Goal: Task Accomplishment & Management: Manage account settings

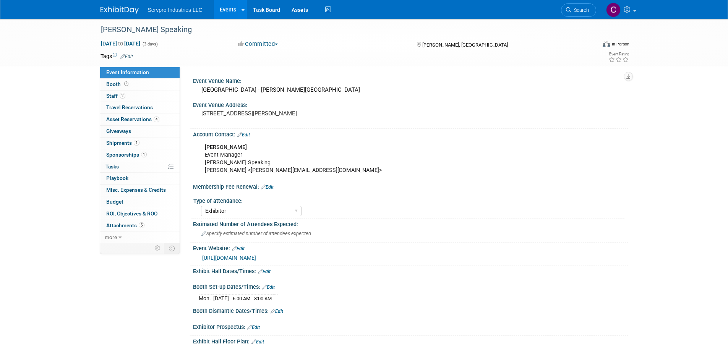
select select "Exhibitor"
click at [230, 4] on link "Events" at bounding box center [228, 9] width 28 height 19
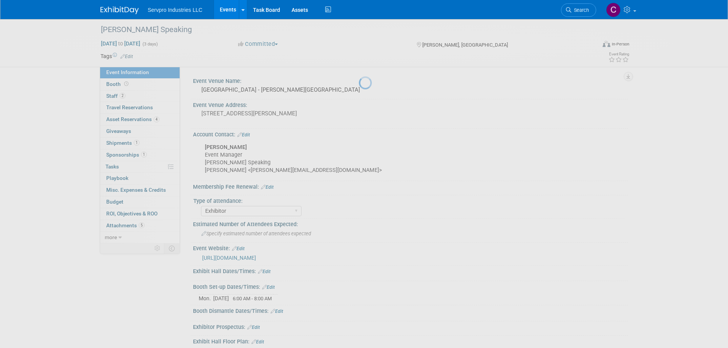
click at [227, 7] on link "Events" at bounding box center [228, 9] width 28 height 19
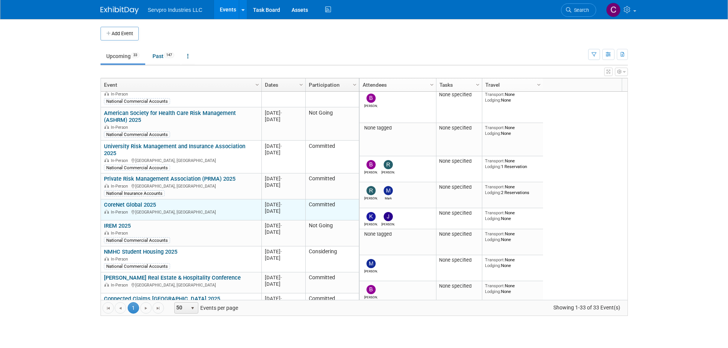
click at [135, 201] on link "CoreNet Global 2025" at bounding box center [130, 204] width 52 height 7
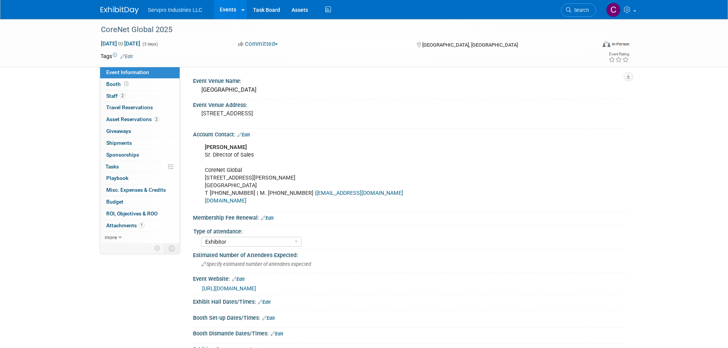
select select "Exhibitor"
click at [112, 80] on link "Booth" at bounding box center [139, 84] width 79 height 11
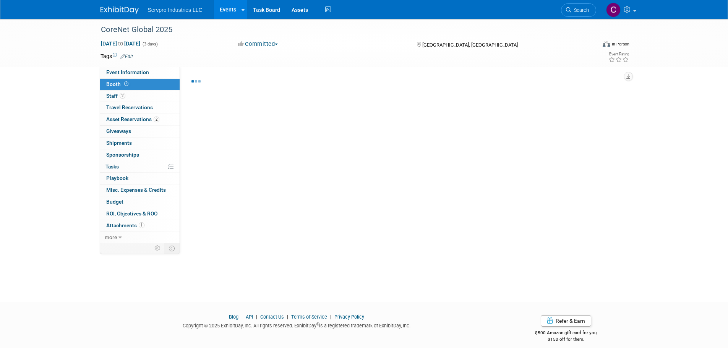
select select "Tradewinds Immerse Popup 10 Foot Banner Stand"
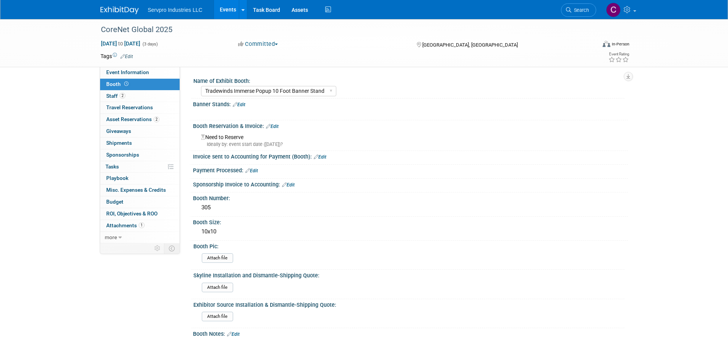
click at [276, 127] on link "Edit" at bounding box center [272, 126] width 13 height 5
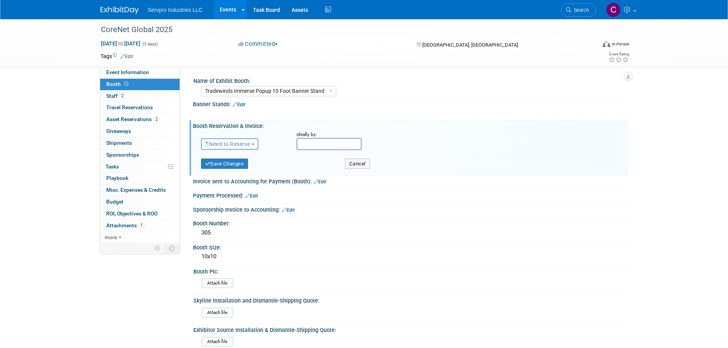
click at [249, 143] on span "Need to Reserve" at bounding box center [227, 144] width 45 height 6
click at [233, 165] on link "Reserved" at bounding box center [242, 167] width 82 height 11
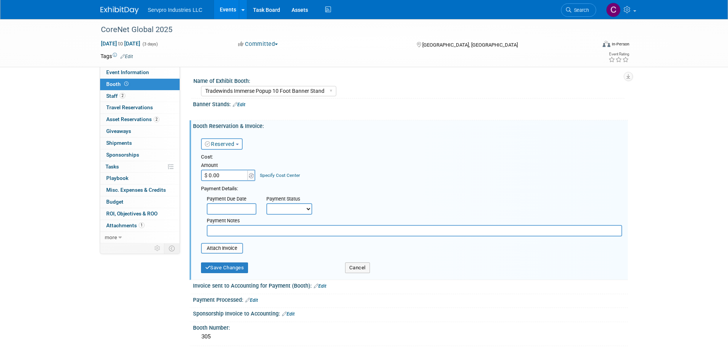
click at [225, 173] on input "$ 0.00" at bounding box center [225, 175] width 48 height 11
type input "$ 7,500.00"
click at [223, 204] on input "text" at bounding box center [232, 208] width 50 height 11
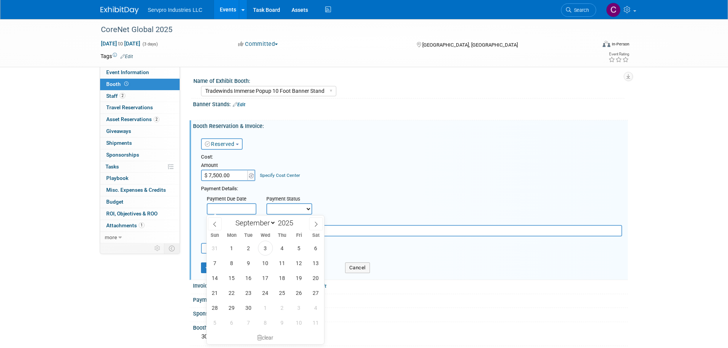
click at [290, 265] on div "31 1 2 3 4 5 6 7 8 9 10 11 12 13 14 15 16 17 18 19 20 21 22 23 24 25 26 27 28 2…" at bounding box center [266, 285] width 118 height 89
drag, startPoint x: 301, startPoint y: 262, endPoint x: 306, endPoint y: 263, distance: 4.3
click at [306, 263] on span "12" at bounding box center [298, 263] width 15 height 15
type input "Sep 12, 2025"
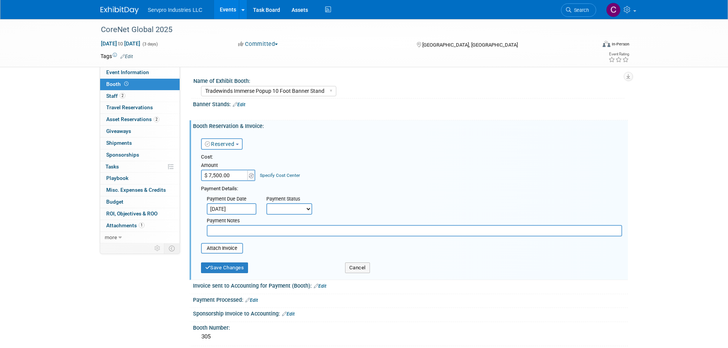
click at [295, 213] on select "Not Paid Yet Partially Paid Paid in Full" at bounding box center [289, 208] width 46 height 11
select select "3"
click at [266, 203] on select "Not Paid Yet Partially Paid Paid in Full" at bounding box center [289, 208] width 46 height 11
click at [236, 248] on input "file" at bounding box center [196, 248] width 91 height 9
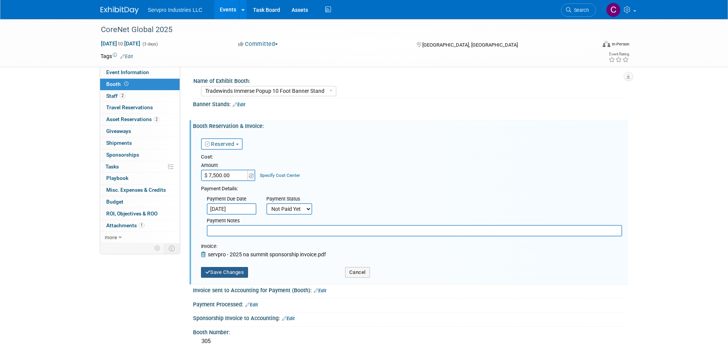
click at [234, 272] on button "Save Changes" at bounding box center [224, 272] width 47 height 11
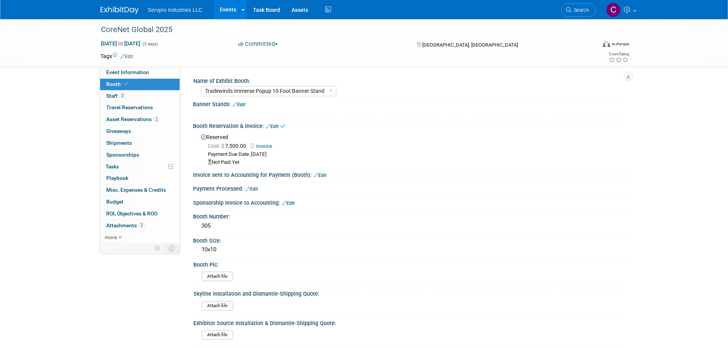
click at [320, 176] on link "Edit" at bounding box center [320, 175] width 13 height 5
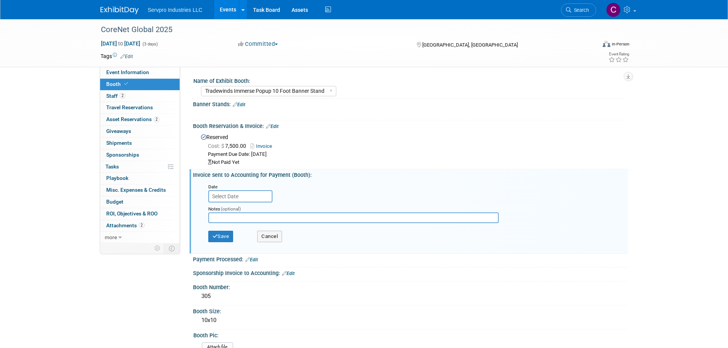
click at [241, 197] on input "text" at bounding box center [240, 196] width 64 height 12
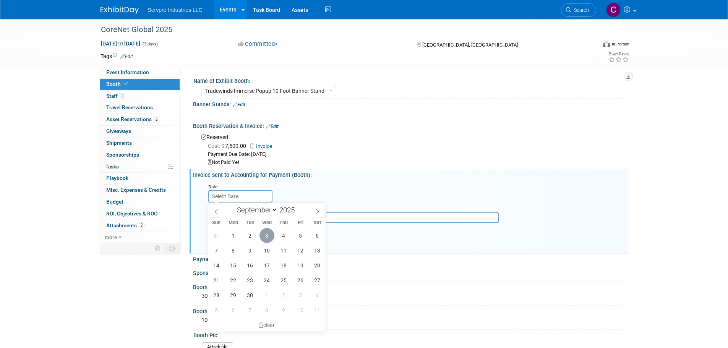
click at [268, 235] on span "3" at bounding box center [266, 235] width 15 height 15
type input "Sep 3, 2025"
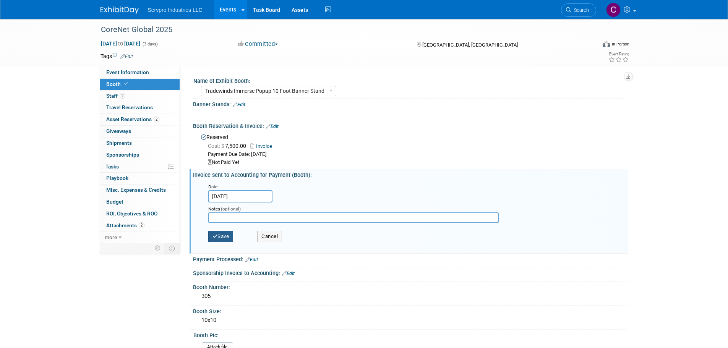
click at [219, 234] on button "Save" at bounding box center [220, 236] width 25 height 11
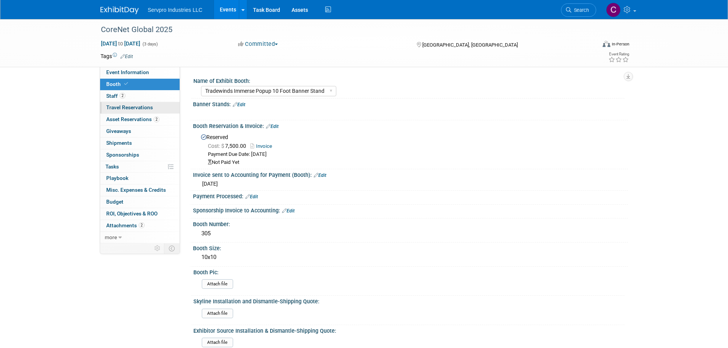
click at [119, 108] on span "Travel Reservations 0" at bounding box center [129, 107] width 47 height 6
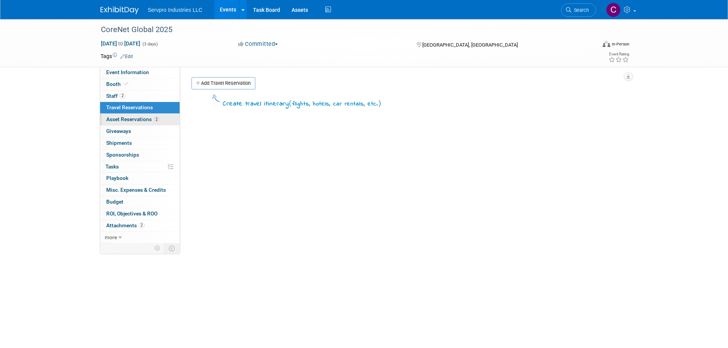
click at [119, 115] on link "2 Asset Reservations 2" at bounding box center [139, 119] width 79 height 11
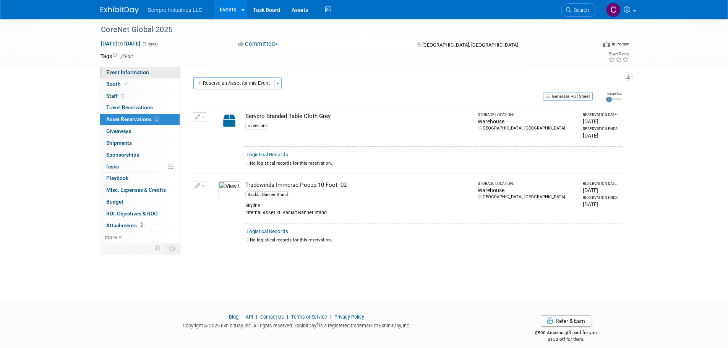
click at [134, 70] on span "Event Information" at bounding box center [127, 72] width 43 height 6
select select "Exhibitor"
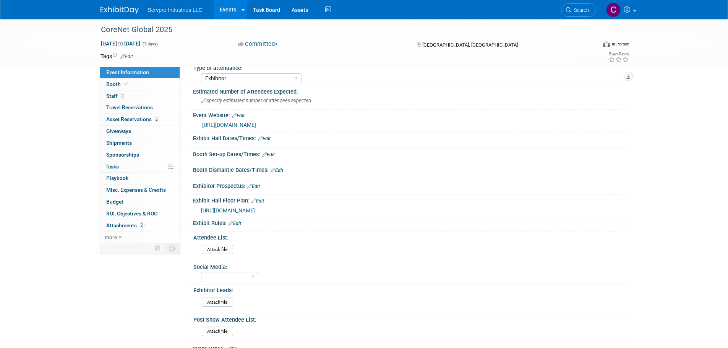
scroll to position [262, 0]
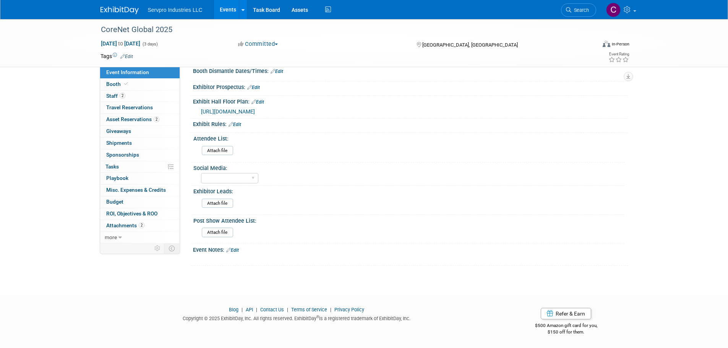
click at [277, 73] on link "Edit" at bounding box center [276, 71] width 13 height 5
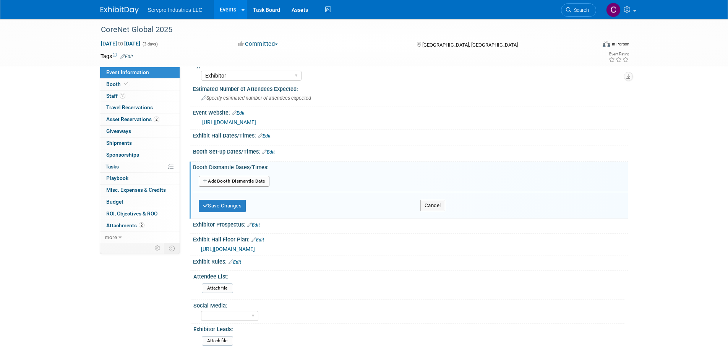
scroll to position [158, 0]
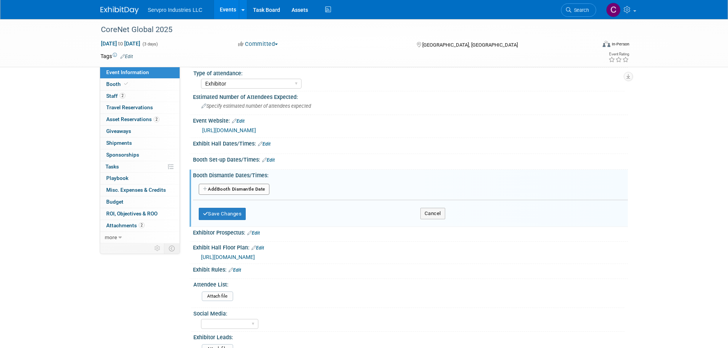
click at [273, 159] on link "Edit" at bounding box center [268, 159] width 13 height 5
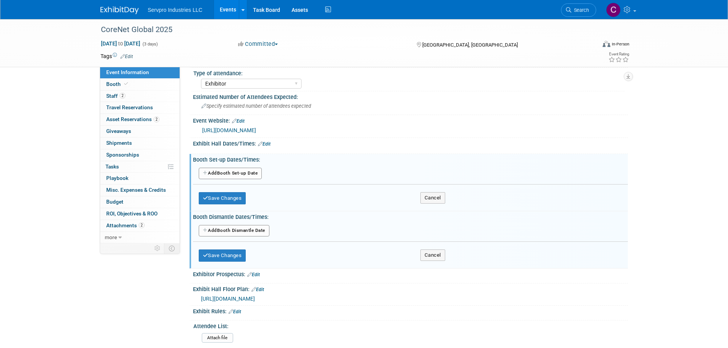
click at [227, 176] on button "Add Another Booth Set-up Date" at bounding box center [230, 173] width 63 height 11
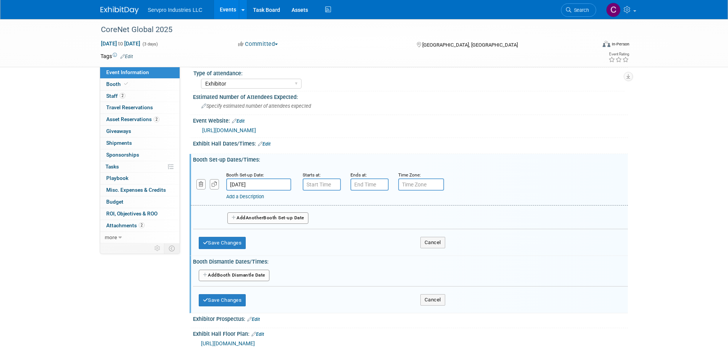
click at [248, 183] on input "[DATE]" at bounding box center [258, 184] width 65 height 12
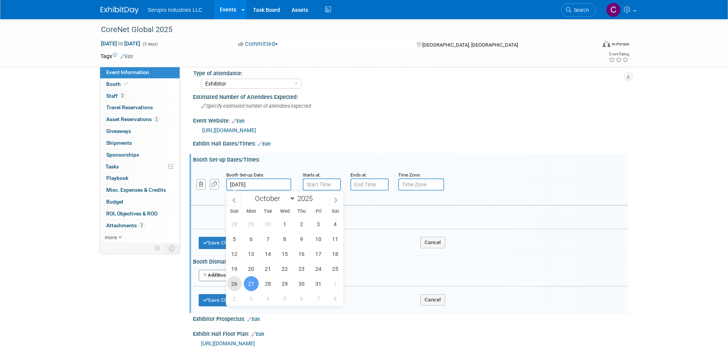
click at [232, 283] on span "26" at bounding box center [234, 283] width 15 height 15
type input "Oct 26, 2025"
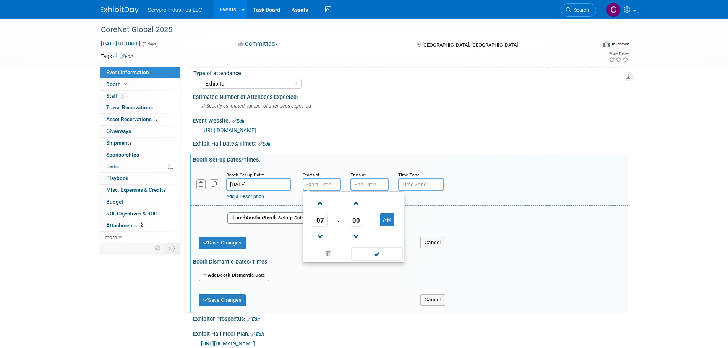
click at [329, 180] on input "text" at bounding box center [321, 184] width 38 height 12
click at [320, 204] on span at bounding box center [320, 203] width 13 height 13
type input "8:00 AM"
click at [372, 254] on span at bounding box center [377, 253] width 52 height 13
click at [372, 181] on input "7:00 PM" at bounding box center [369, 184] width 38 height 12
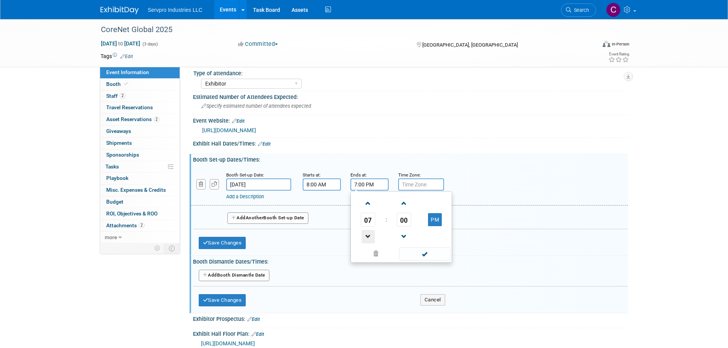
click at [366, 238] on span at bounding box center [367, 236] width 13 height 13
type input "5:00 PM"
click at [421, 254] on span at bounding box center [425, 253] width 52 height 13
click at [260, 220] on span "Another" at bounding box center [255, 217] width 18 height 5
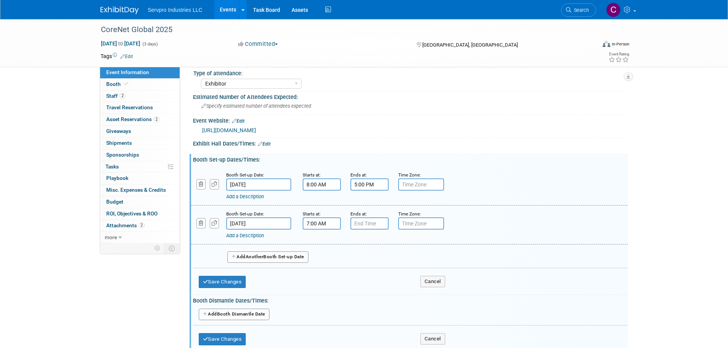
click at [327, 225] on input "7:00 AM" at bounding box center [321, 223] width 38 height 12
click at [320, 245] on span at bounding box center [320, 242] width 13 height 13
type input "8:00 AM"
click at [375, 301] on div "08 : 00 AM 12 01 02 03 04 05 06 07 08 09 10 11 00 05 10 15 20 25 30 35 40 45 50…" at bounding box center [353, 265] width 102 height 71
click at [373, 296] on span at bounding box center [377, 292] width 52 height 13
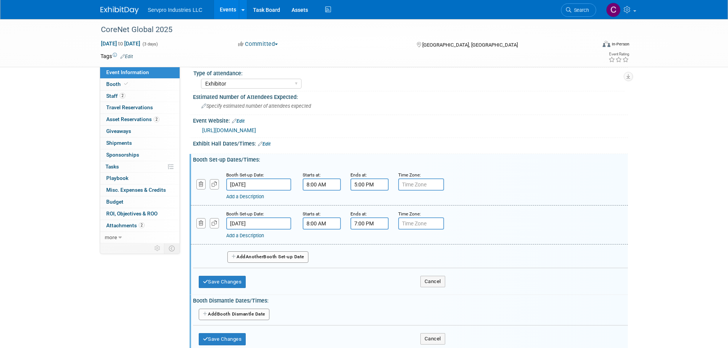
click at [372, 218] on input "7:00 PM" at bounding box center [369, 223] width 38 height 12
click at [370, 244] on span at bounding box center [367, 242] width 13 height 13
click at [369, 276] on span at bounding box center [367, 275] width 13 height 13
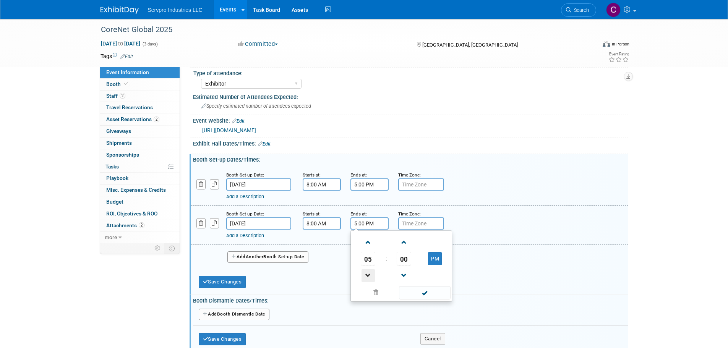
click at [369, 276] on span at bounding box center [367, 275] width 13 height 13
type input "2:00 PM"
click at [422, 292] on span at bounding box center [425, 292] width 52 height 13
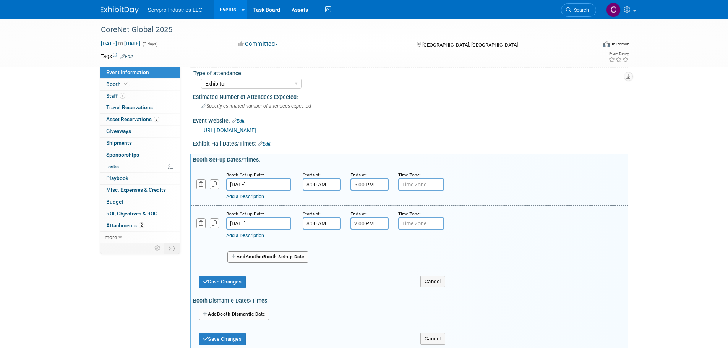
click at [213, 274] on div "Save Changes Cancel" at bounding box center [322, 280] width 246 height 24
click at [213, 280] on button "Save Changes" at bounding box center [222, 282] width 47 height 12
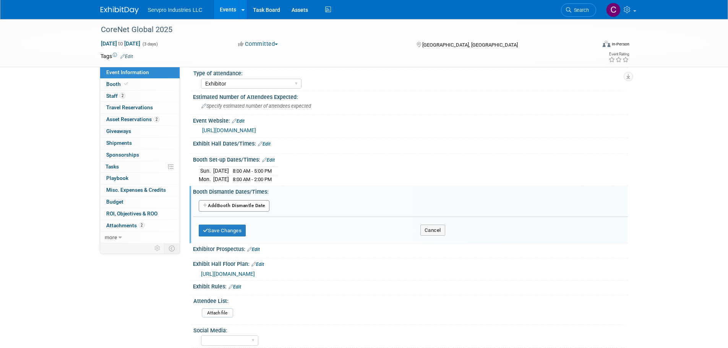
click at [267, 144] on link "Edit" at bounding box center [264, 143] width 13 height 5
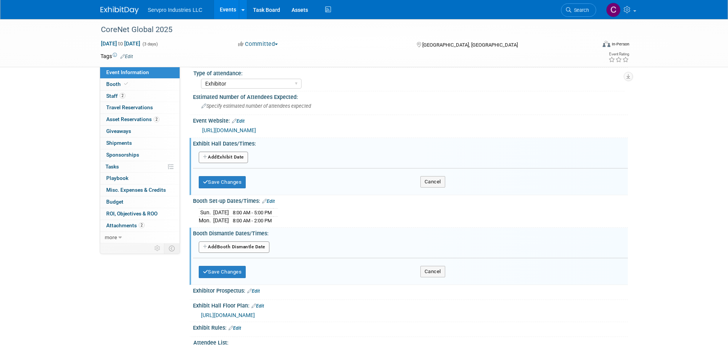
click at [225, 158] on button "Add Another Exhibit Date" at bounding box center [223, 157] width 49 height 11
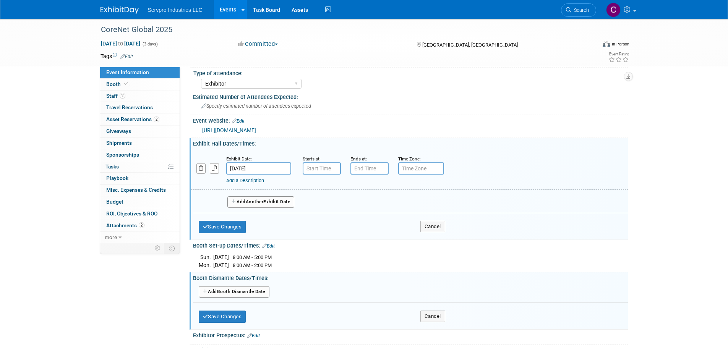
click at [245, 200] on button "Add Another Exhibit Date" at bounding box center [260, 201] width 67 height 11
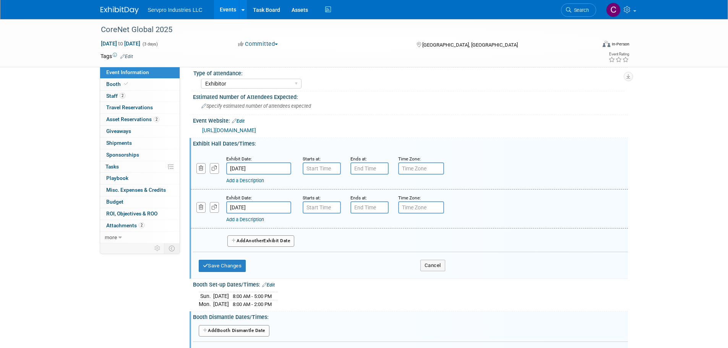
click at [247, 243] on button "Add Another Exhibit Date" at bounding box center [260, 240] width 67 height 11
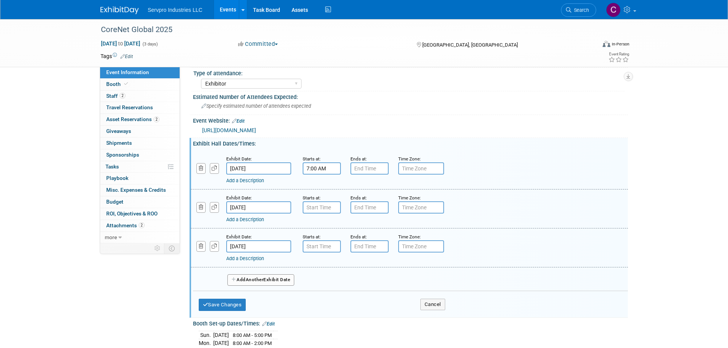
click at [327, 169] on input "7:00 AM" at bounding box center [321, 168] width 38 height 12
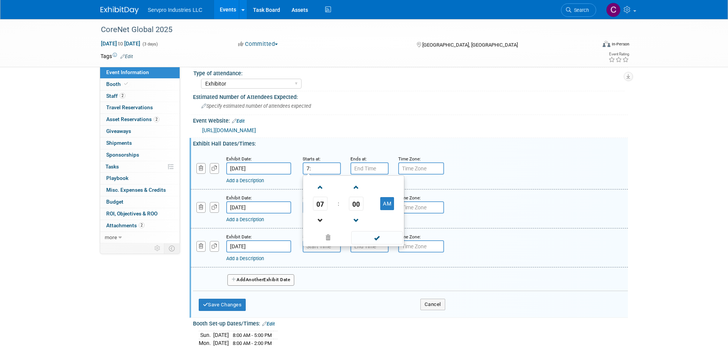
type input "7"
type input "5:30 PM"
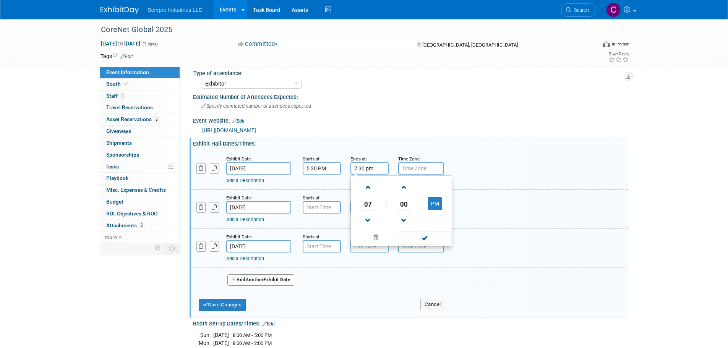
type input "7:30 PM"
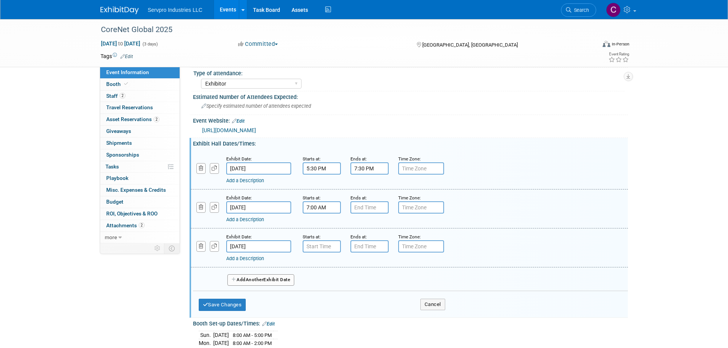
click at [315, 209] on input "7:00 AM" at bounding box center [321, 207] width 38 height 12
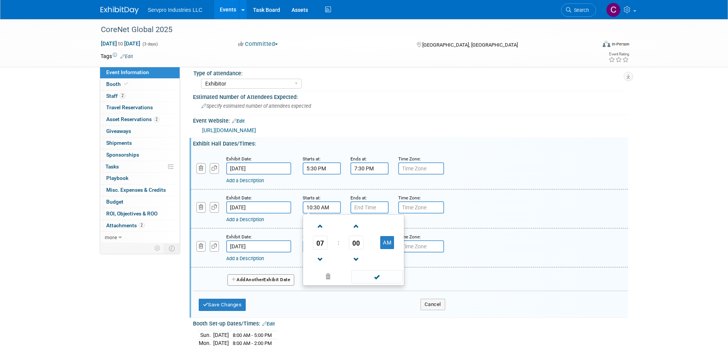
type input "10:30 AM"
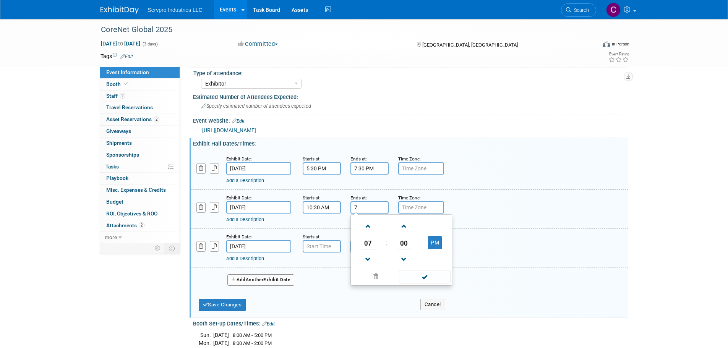
type input "7"
type input "6:00 PM"
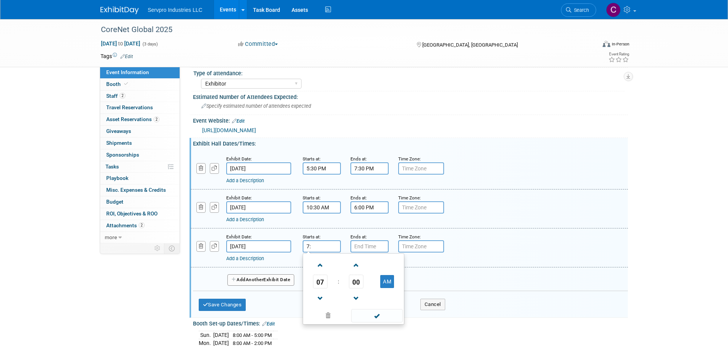
type input "7"
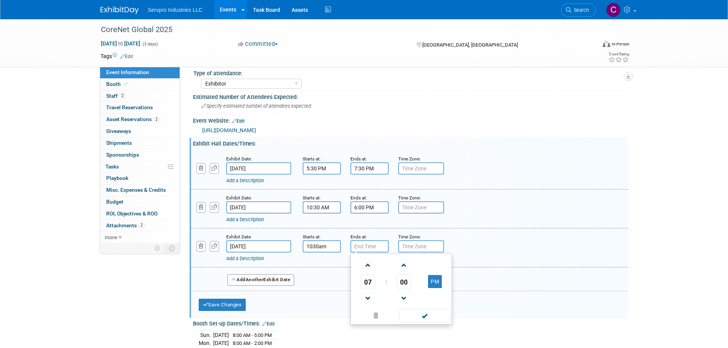
type input "10:30 AM"
click at [366, 243] on input "7:00 PM" at bounding box center [369, 246] width 38 height 12
type input "2:00 PM"
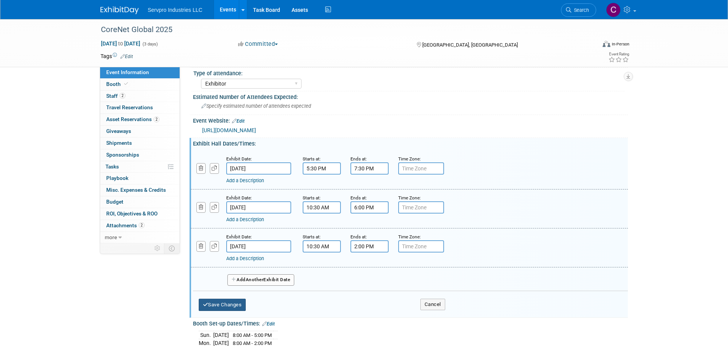
click at [229, 301] on button "Save Changes" at bounding box center [222, 305] width 47 height 12
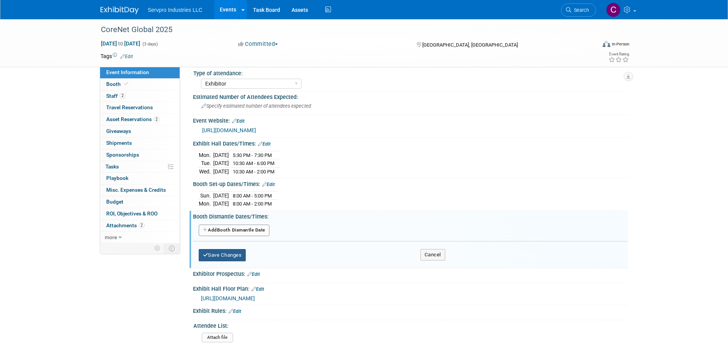
click at [238, 251] on button "Save Changes" at bounding box center [222, 255] width 47 height 12
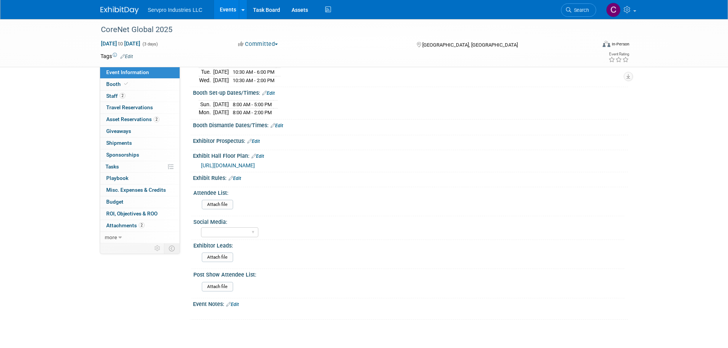
scroll to position [302, 0]
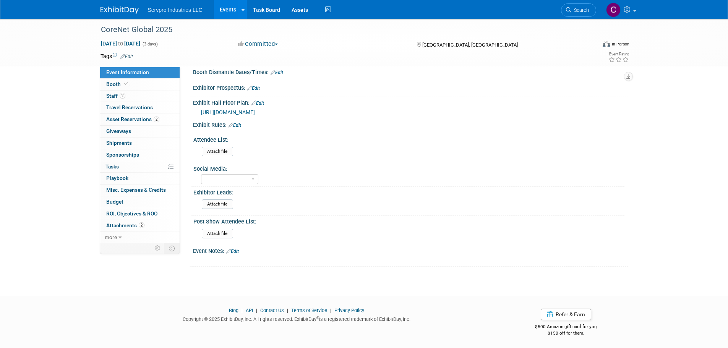
click at [235, 251] on link "Edit" at bounding box center [232, 251] width 13 height 5
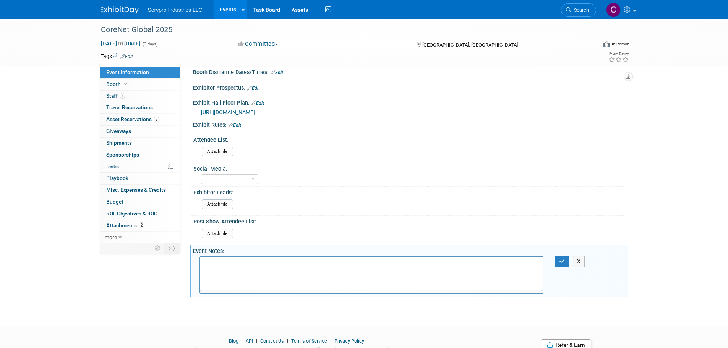
scroll to position [0, 0]
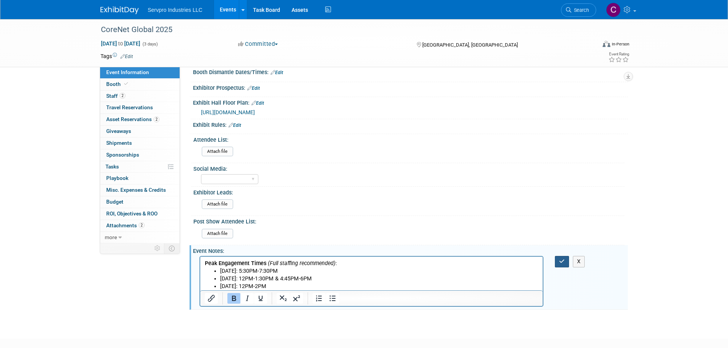
click at [560, 261] on icon "button" at bounding box center [562, 261] width 6 height 5
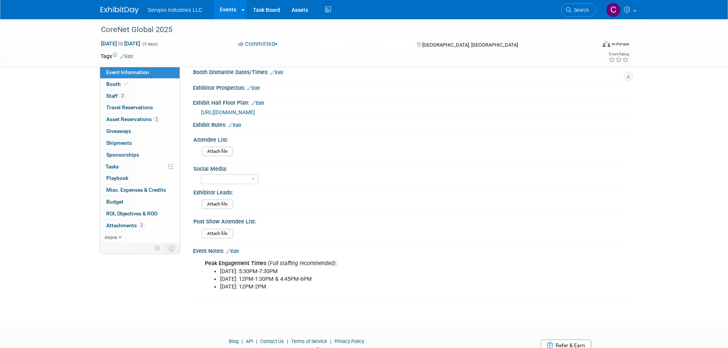
click at [278, 70] on link "Edit" at bounding box center [276, 72] width 13 height 5
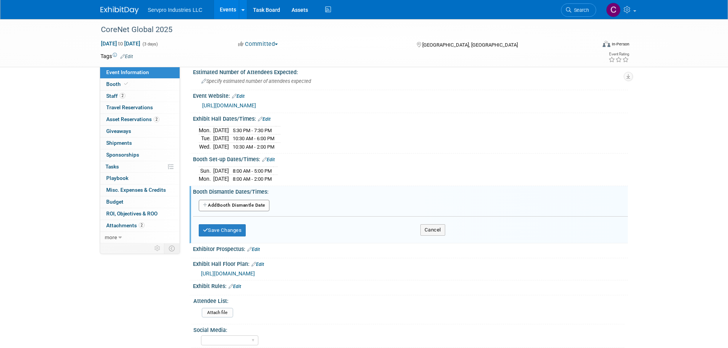
scroll to position [170, 0]
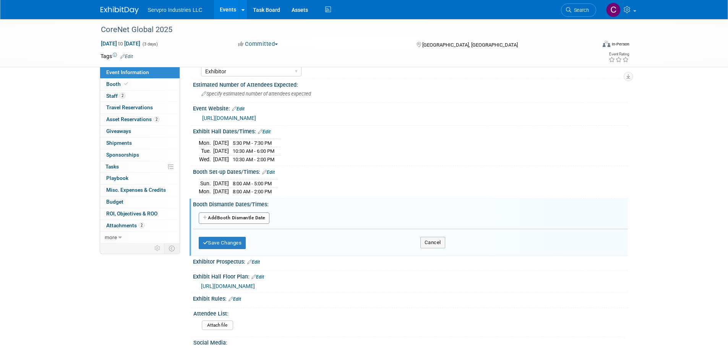
click at [242, 212] on button "Add Another Booth Dismantle Date" at bounding box center [234, 217] width 71 height 11
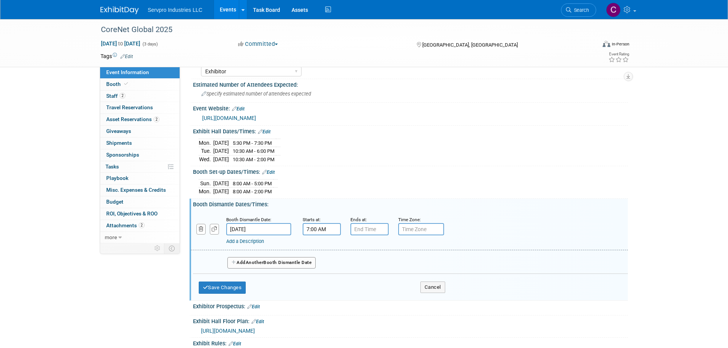
click at [331, 230] on input "7:00 AM" at bounding box center [321, 229] width 38 height 12
type input "7"
type input "9:05 PM"
type input "7:00 PM"
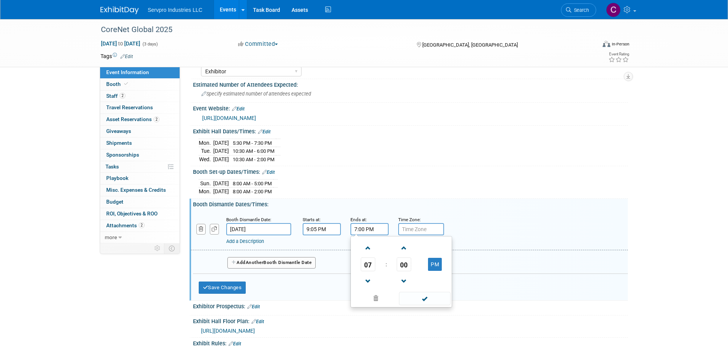
click at [331, 230] on input "9:05 PM" at bounding box center [321, 229] width 38 height 12
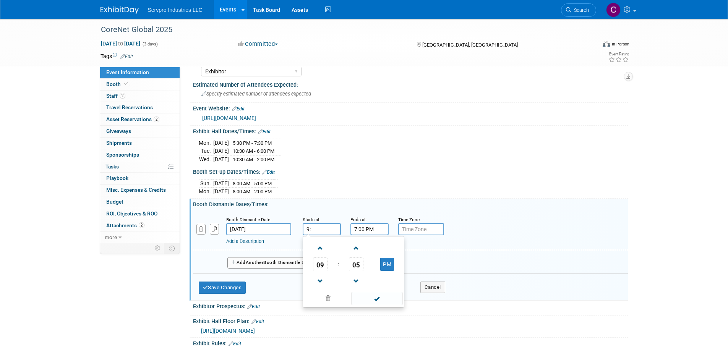
type input "9"
type input "2:15 PM"
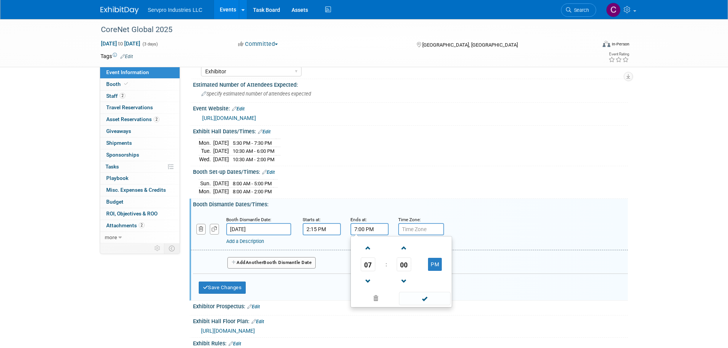
type input "0"
type input "9:00 PM"
click at [271, 260] on button "Add Another Booth Dismantle Date" at bounding box center [271, 262] width 89 height 11
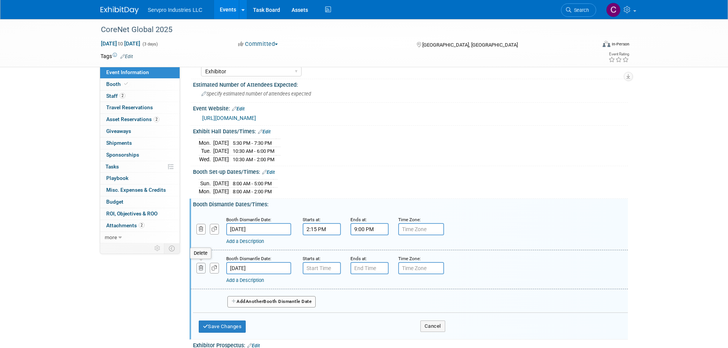
click at [202, 267] on icon "button" at bounding box center [201, 267] width 5 height 5
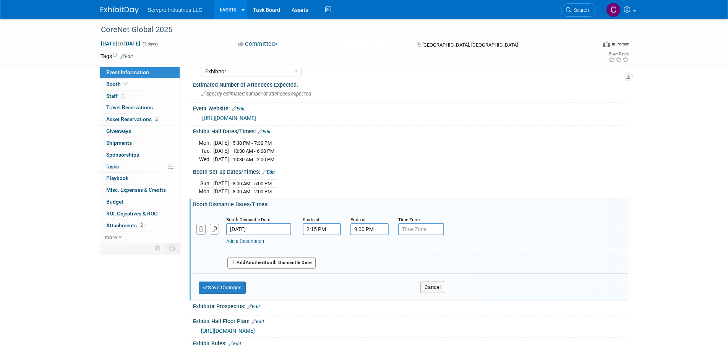
click at [214, 294] on div "Save Changes Cancel" at bounding box center [322, 286] width 246 height 24
click at [216, 290] on button "Save Changes" at bounding box center [222, 287] width 47 height 12
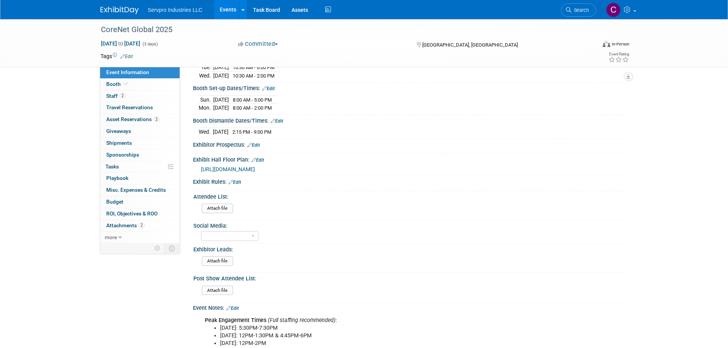
scroll to position [255, 0]
click at [112, 81] on span "Booth" at bounding box center [117, 84] width 23 height 6
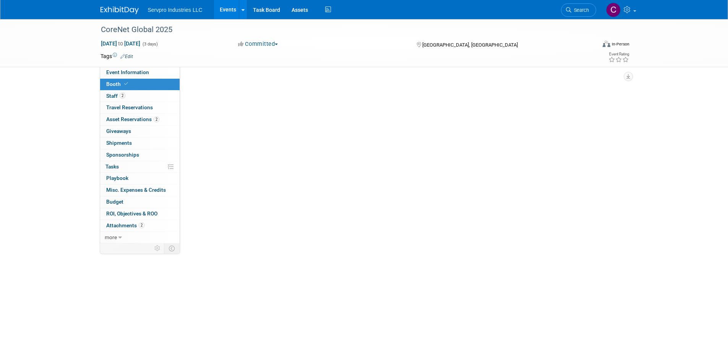
select select "Tradewinds Immerse Popup 10 Foot Banner Stand"
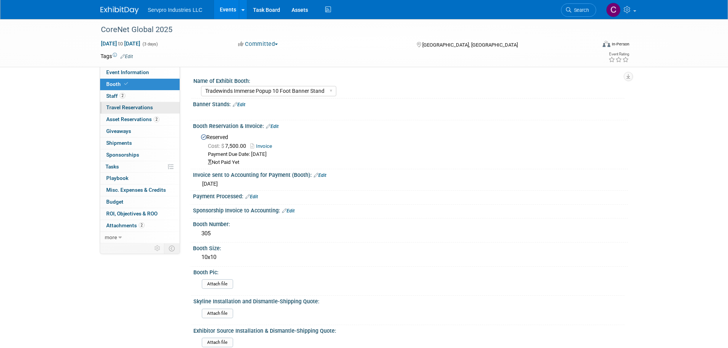
click at [136, 105] on span "Travel Reservations 0" at bounding box center [129, 107] width 47 height 6
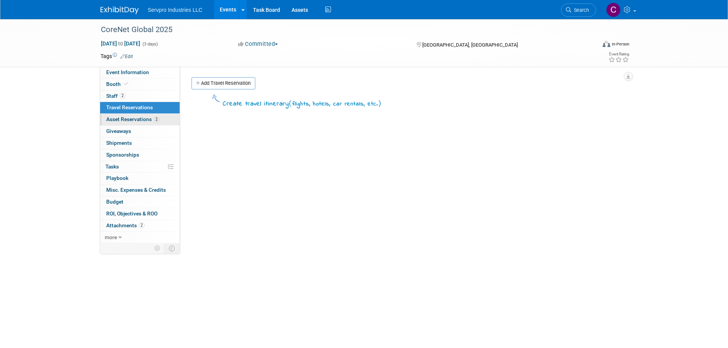
click at [134, 114] on link "2 Asset Reservations 2" at bounding box center [139, 119] width 79 height 11
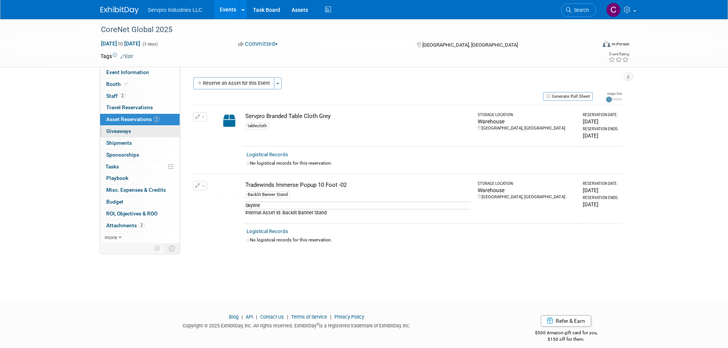
click at [131, 128] on link "0 Giveaways 0" at bounding box center [139, 131] width 79 height 11
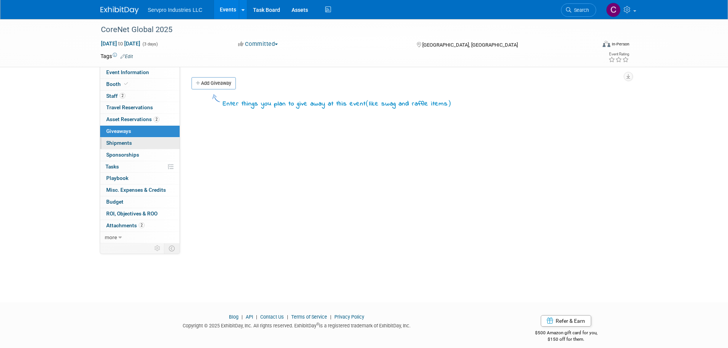
click at [126, 141] on span "Shipments 0" at bounding box center [119, 143] width 26 height 6
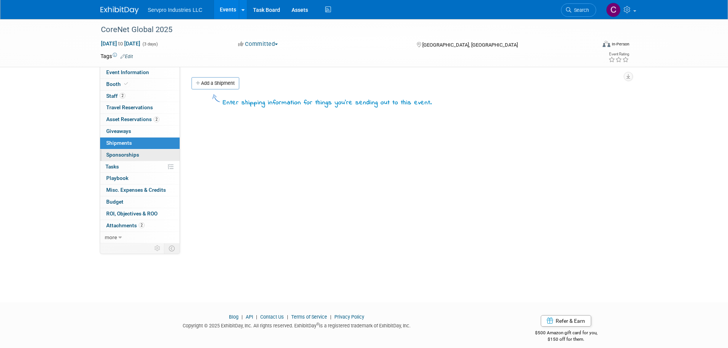
click at [124, 154] on span "Sponsorships 0" at bounding box center [122, 155] width 33 height 6
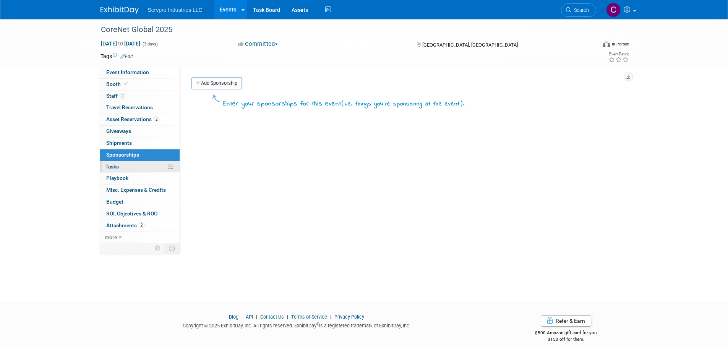
click at [122, 166] on link "0% Tasks 0%" at bounding box center [139, 166] width 79 height 11
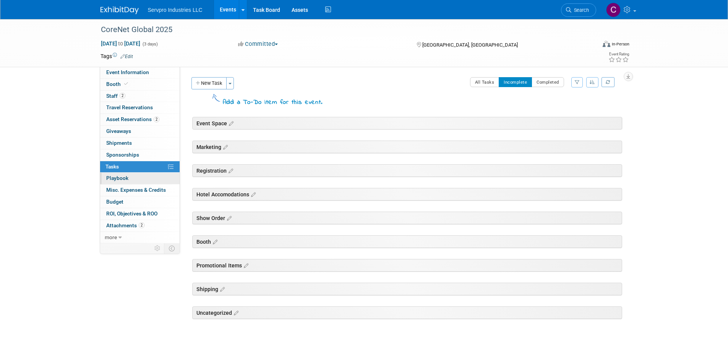
click at [121, 179] on span "Playbook 0" at bounding box center [117, 178] width 22 height 6
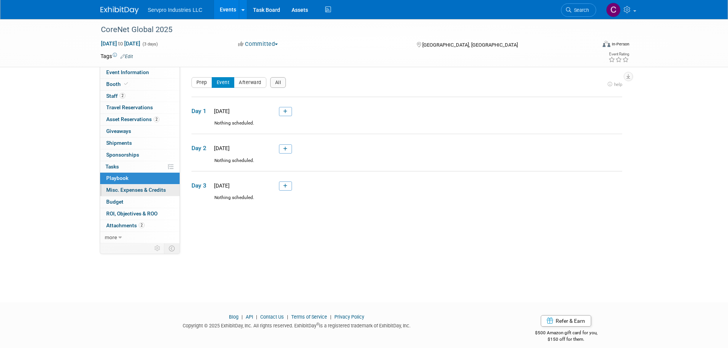
click at [121, 188] on span "Misc. Expenses & Credits 0" at bounding box center [136, 190] width 60 height 6
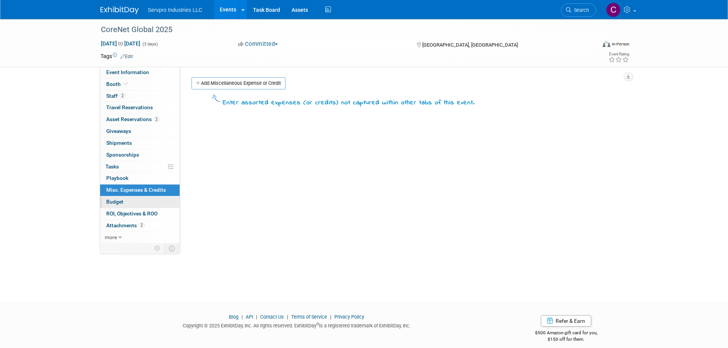
click at [119, 199] on span "Budget" at bounding box center [114, 202] width 17 height 6
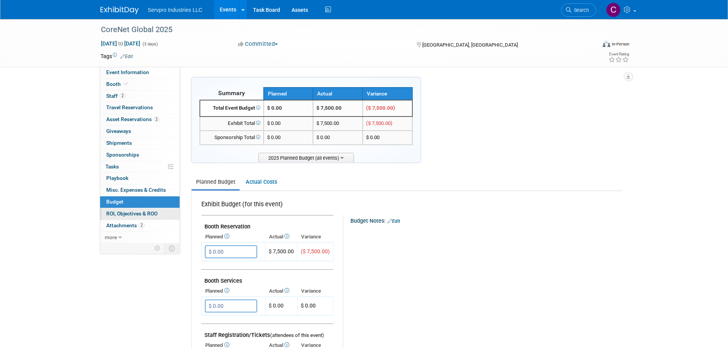
click at [118, 212] on span "ROI, Objectives & ROO 0" at bounding box center [131, 213] width 51 height 6
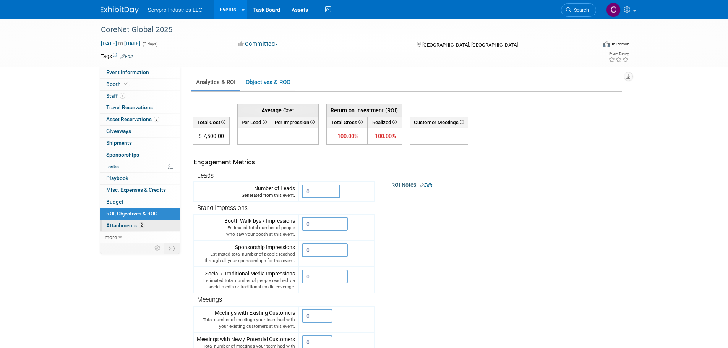
click at [118, 223] on span "Attachments 2" at bounding box center [125, 225] width 38 height 6
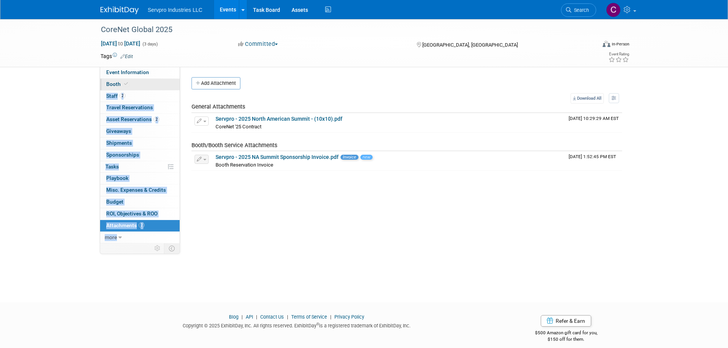
drag, startPoint x: 296, startPoint y: 183, endPoint x: 123, endPoint y: 88, distance: 196.9
click at [123, 88] on div "Event Information Event Info Booth Booth 2 Staff 2 Staff 0 Travel Reservations …" at bounding box center [364, 131] width 539 height 224
click at [123, 88] on link "Booth" at bounding box center [139, 84] width 79 height 11
select select "Tradewinds Immerse Popup 10 Foot Banner Stand"
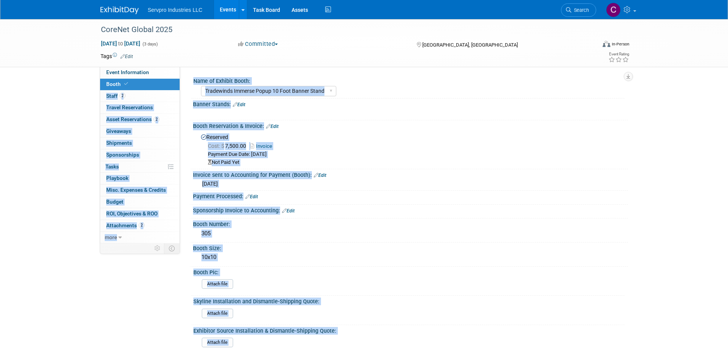
click at [107, 82] on span "Booth" at bounding box center [117, 84] width 23 height 6
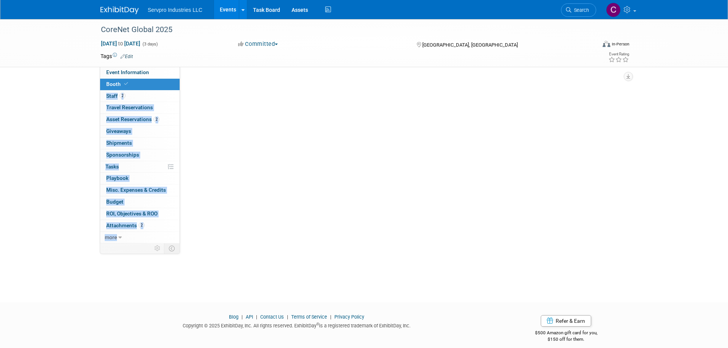
select select "Tradewinds Immerse Popup 10 Foot Banner Stand"
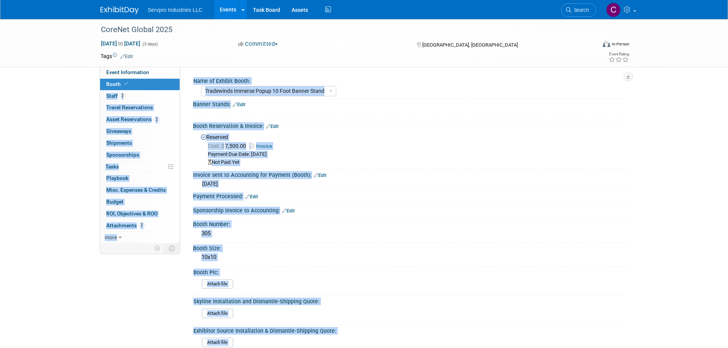
click at [68, 108] on div "CoreNet Global 2025 Oct 27, 2025 to Oct 29, 2025 (3 days) Oct 27, 2025 to Oct 2…" at bounding box center [364, 266] width 728 height 495
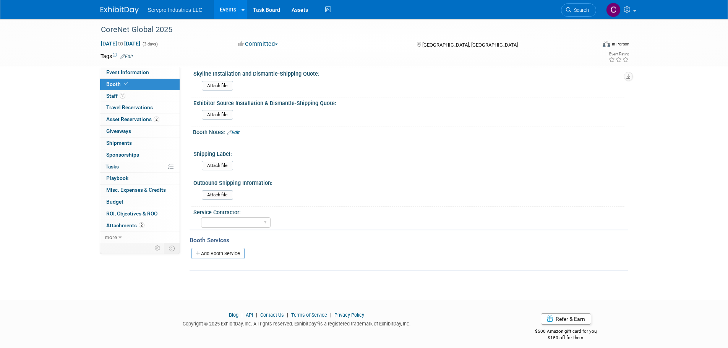
scroll to position [233, 0]
